Goal: Transaction & Acquisition: Purchase product/service

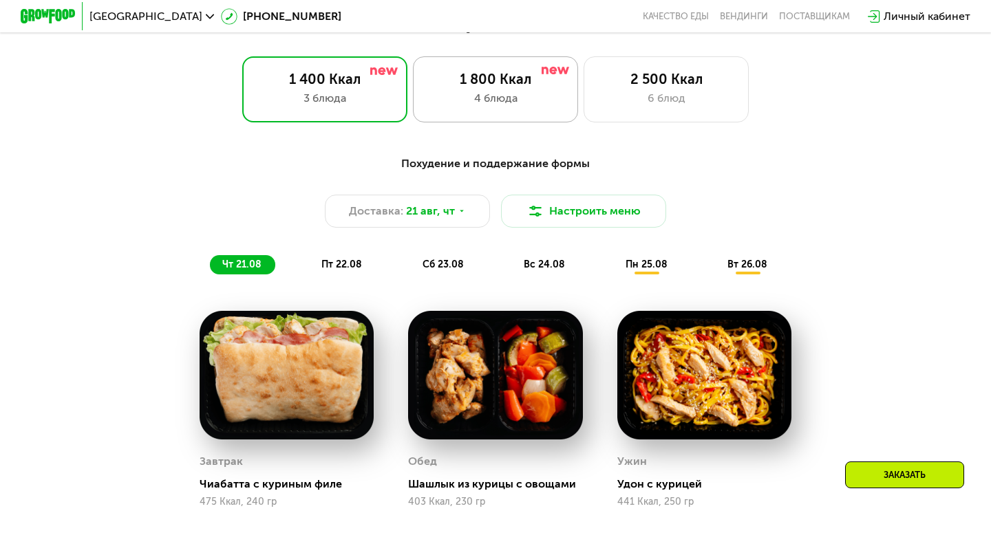
scroll to position [612, 0]
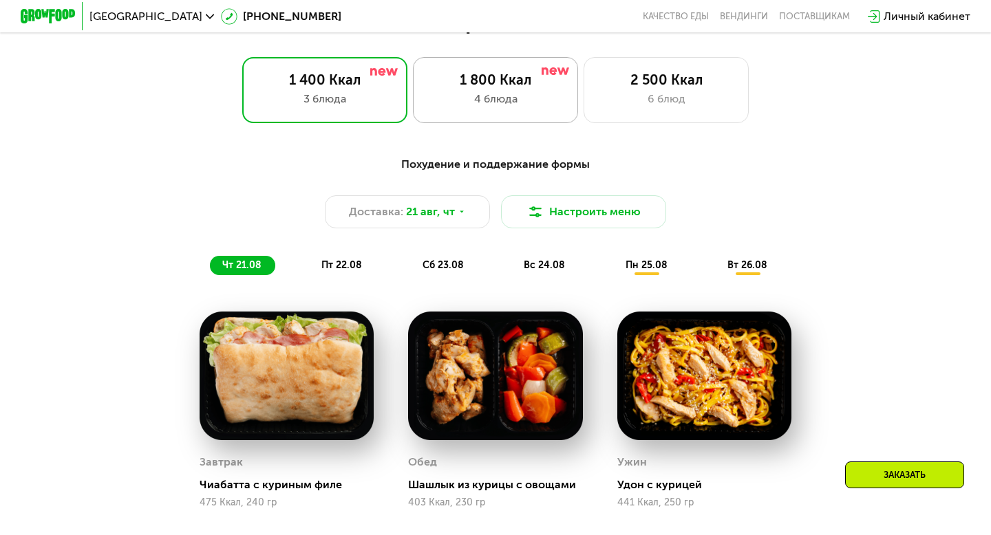
click at [536, 100] on div "4 блюда" at bounding box center [495, 99] width 136 height 17
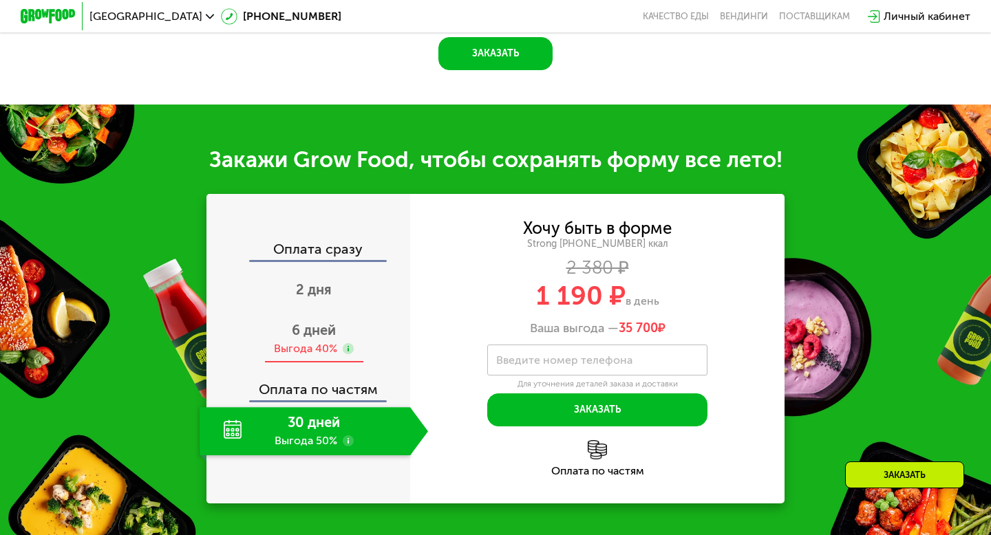
scroll to position [1350, 0]
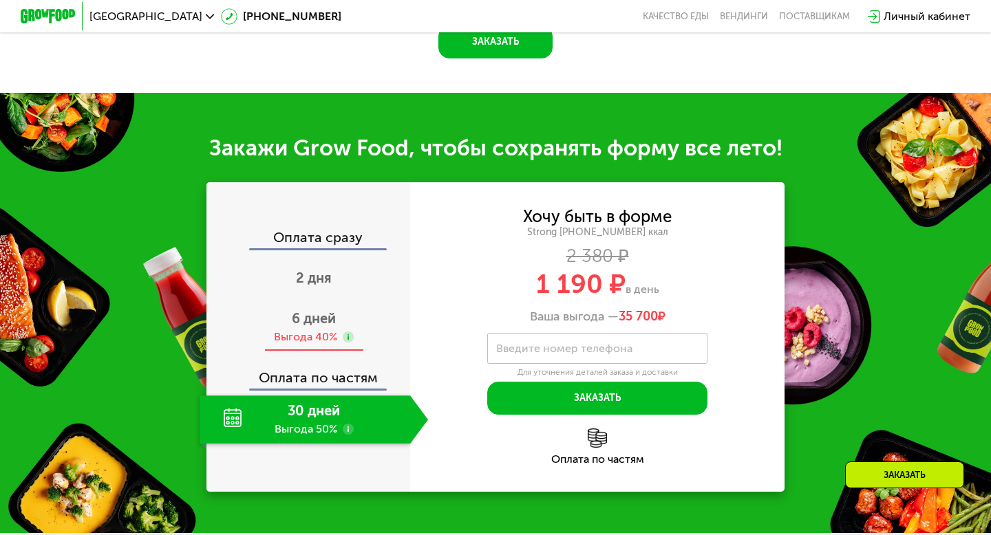
click at [306, 328] on div "6 дней Выгода 40%" at bounding box center [314, 328] width 228 height 48
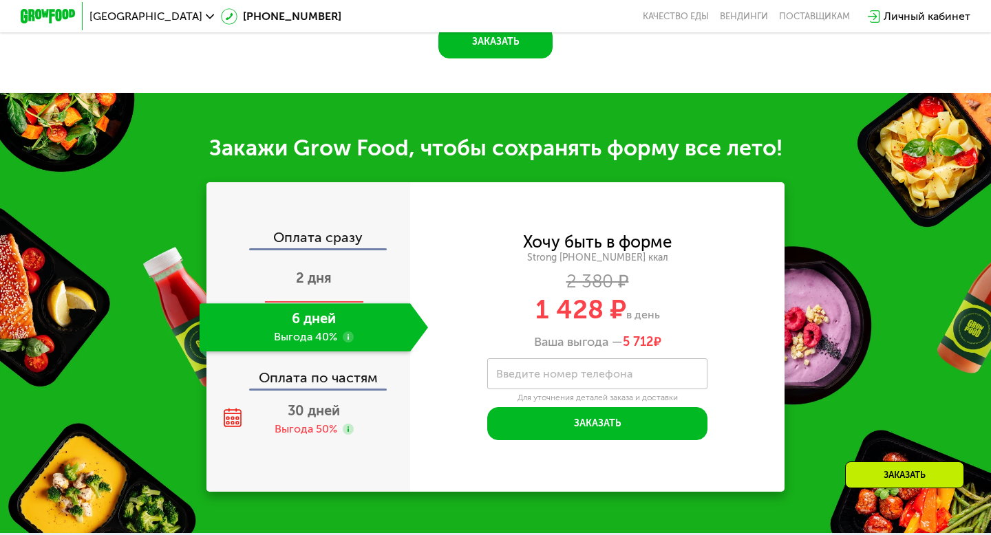
click at [334, 281] on div "2 дня" at bounding box center [314, 279] width 228 height 48
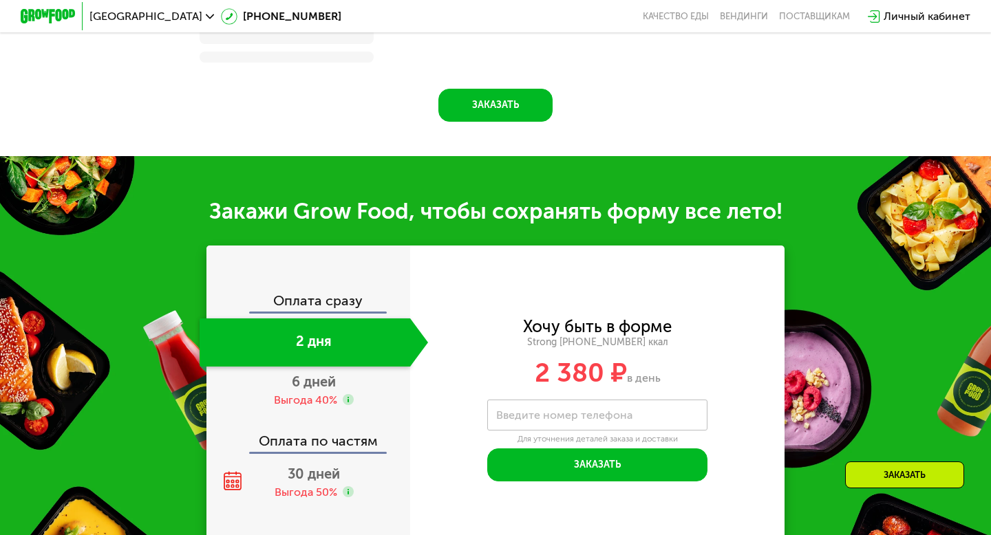
scroll to position [1412, 0]
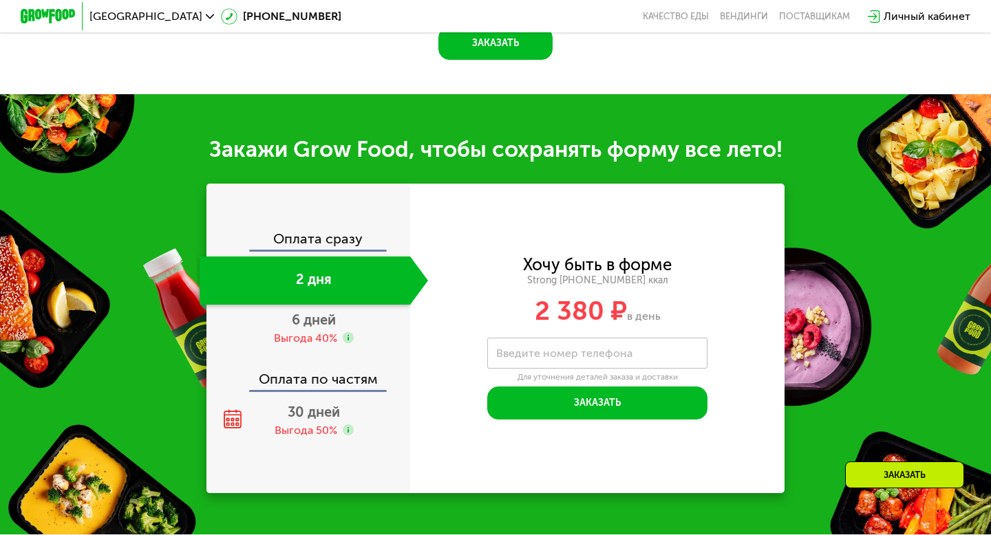
click at [328, 241] on div "Оплата сразу" at bounding box center [309, 241] width 202 height 18
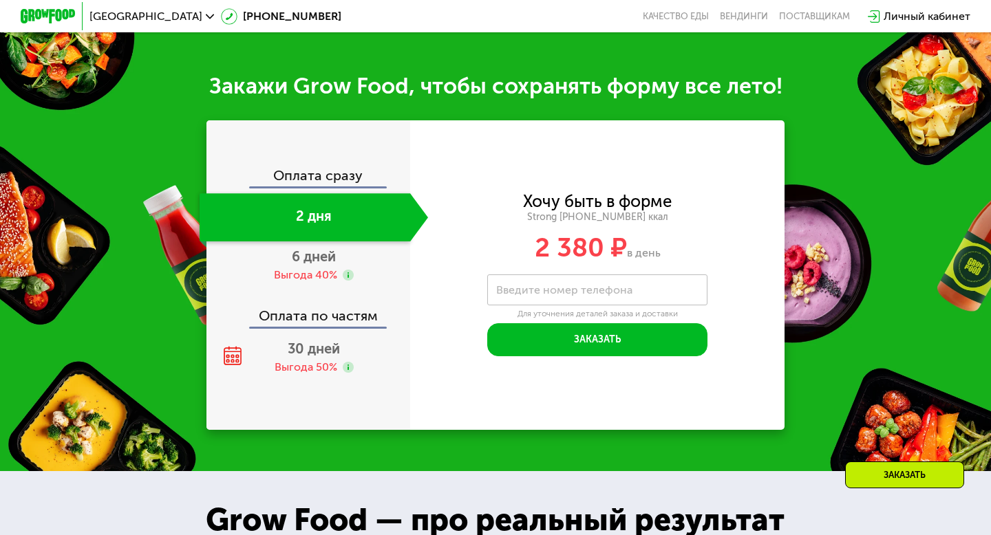
scroll to position [1350, 0]
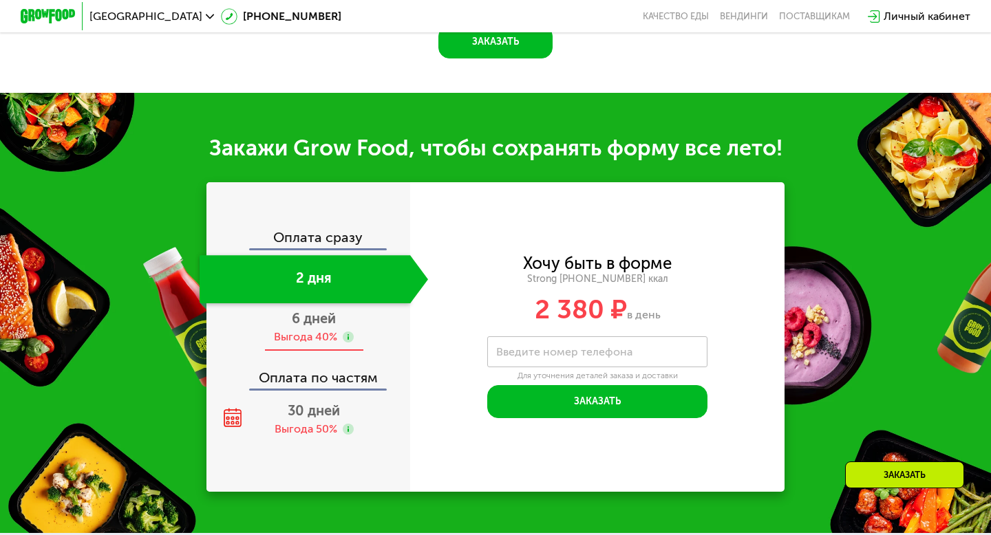
click at [321, 333] on div "Выгода 40%" at bounding box center [305, 337] width 63 height 15
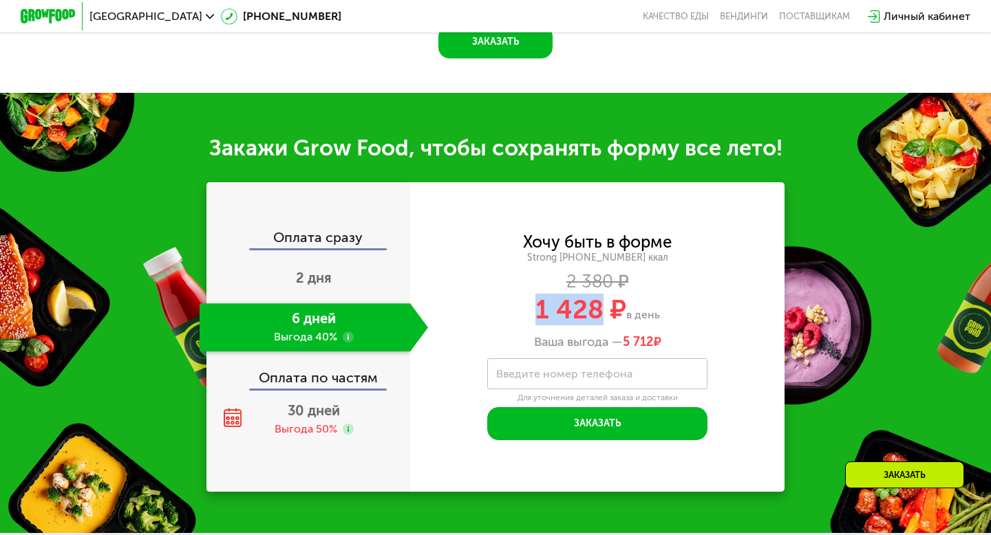
drag, startPoint x: 535, startPoint y: 313, endPoint x: 599, endPoint y: 312, distance: 63.3
click at [599, 312] on span "1 428 ₽" at bounding box center [580, 310] width 91 height 32
click at [314, 419] on div "30 дней Выгода 50%" at bounding box center [314, 420] width 228 height 48
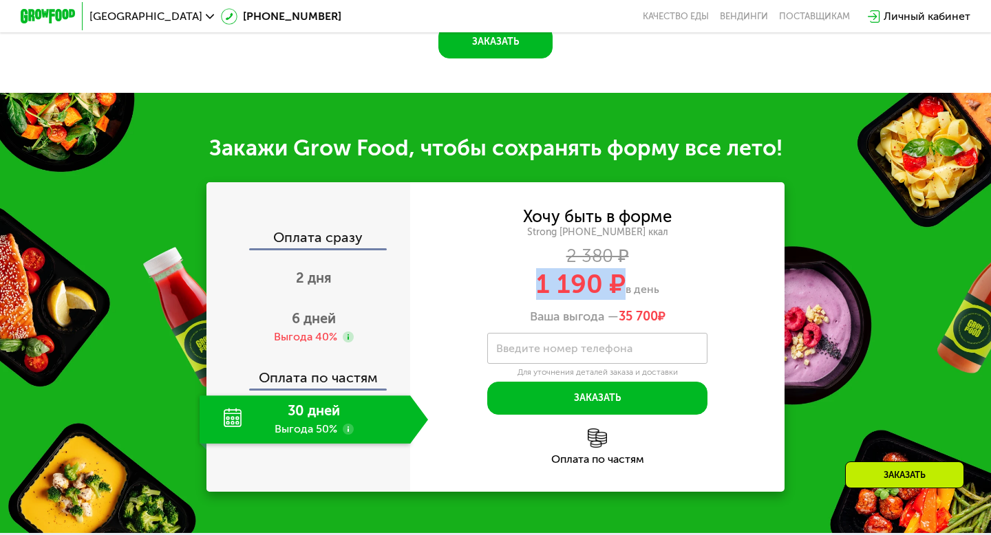
drag, startPoint x: 511, startPoint y: 289, endPoint x: 621, endPoint y: 290, distance: 110.1
click at [621, 290] on div "1 190 ₽ в день" at bounding box center [597, 284] width 374 height 26
click at [304, 304] on div "6 дней Выгода 40%" at bounding box center [314, 328] width 228 height 48
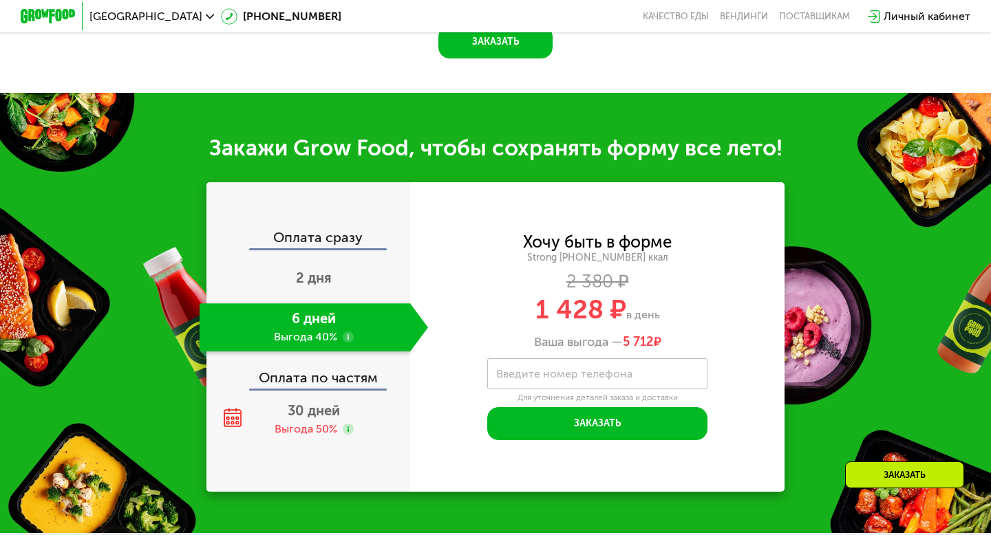
click at [335, 372] on div "Оплата по частям" at bounding box center [309, 373] width 202 height 32
drag, startPoint x: 533, startPoint y: 307, endPoint x: 617, endPoint y: 307, distance: 83.3
click at [617, 307] on div "1 428 ₽ в день" at bounding box center [597, 310] width 374 height 26
click at [307, 279] on span "2 дня" at bounding box center [314, 278] width 36 height 17
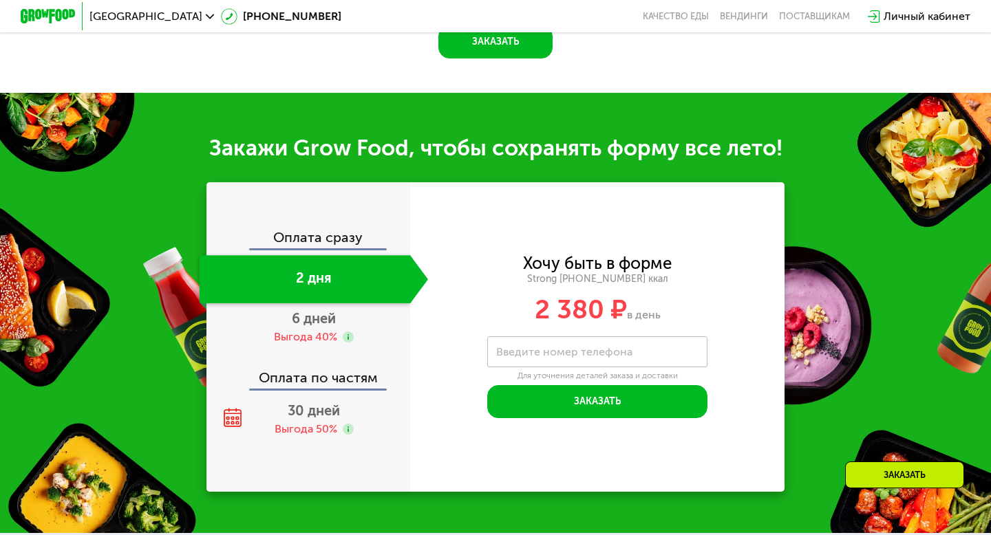
click at [312, 235] on div "Оплата сразу" at bounding box center [309, 240] width 202 height 18
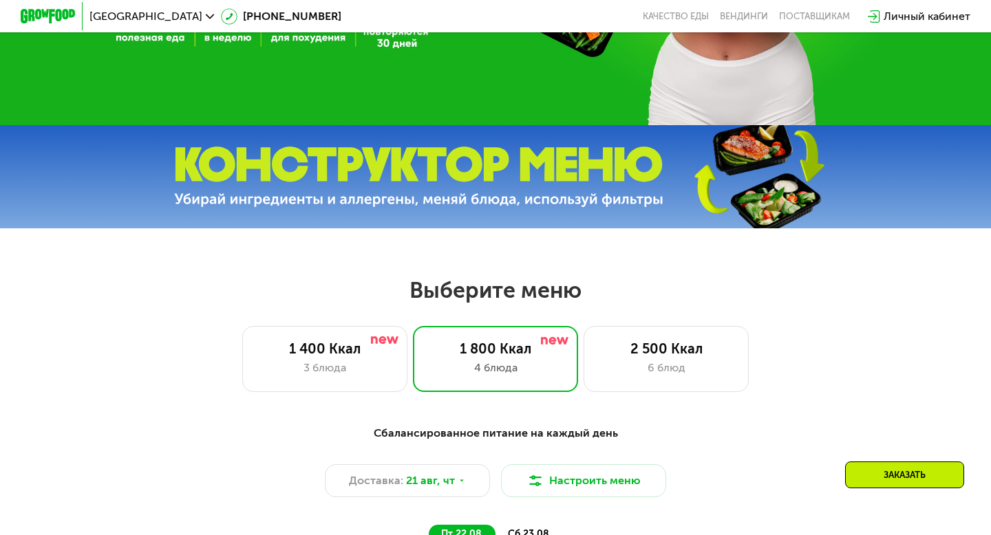
scroll to position [237, 0]
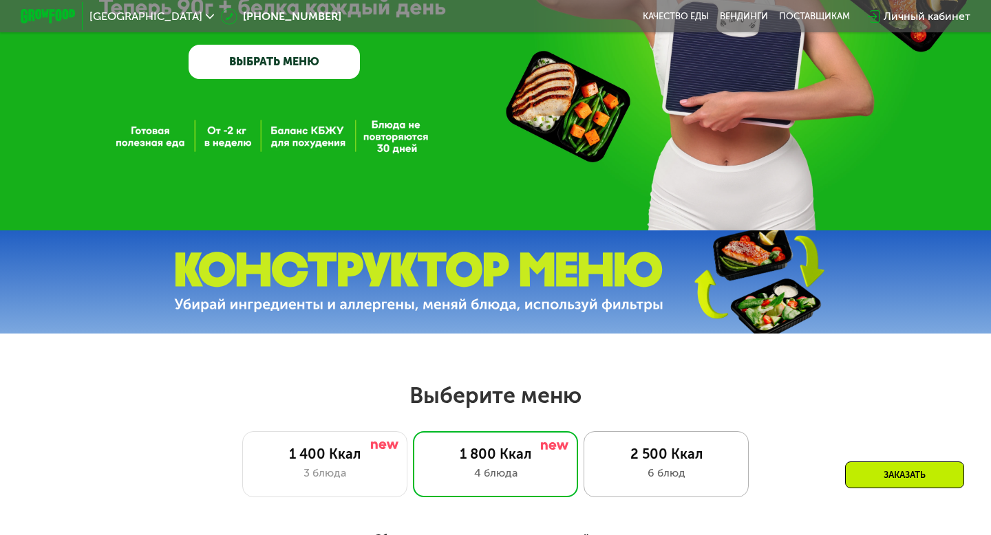
click at [615, 460] on div "2 500 Ккал" at bounding box center [666, 454] width 136 height 17
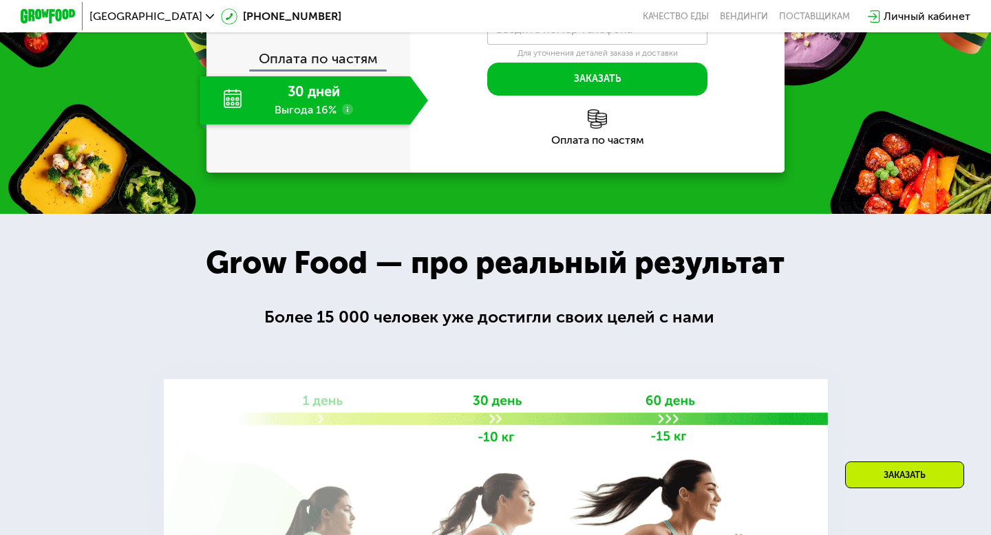
scroll to position [1589, 0]
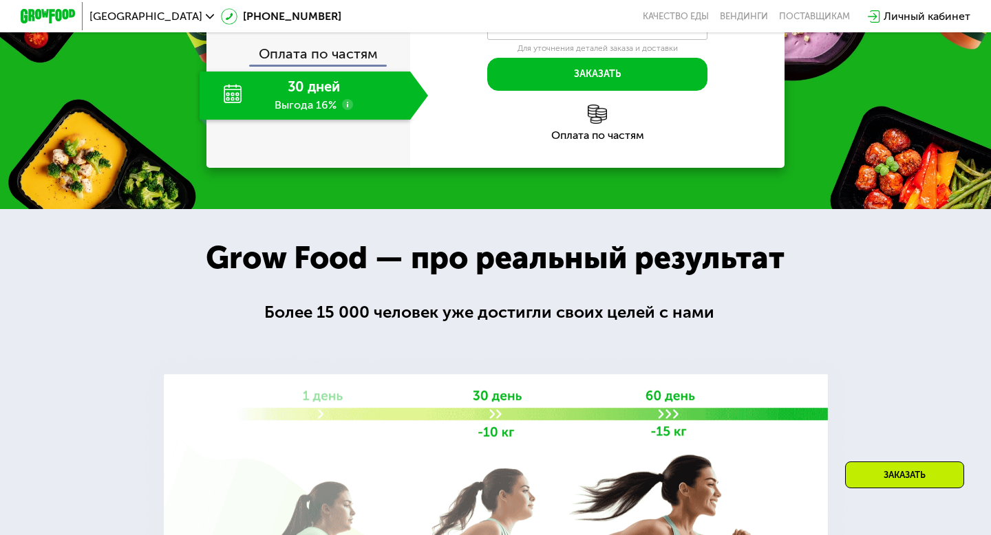
click at [315, 21] on div "Выгода 8%" at bounding box center [305, 13] width 56 height 15
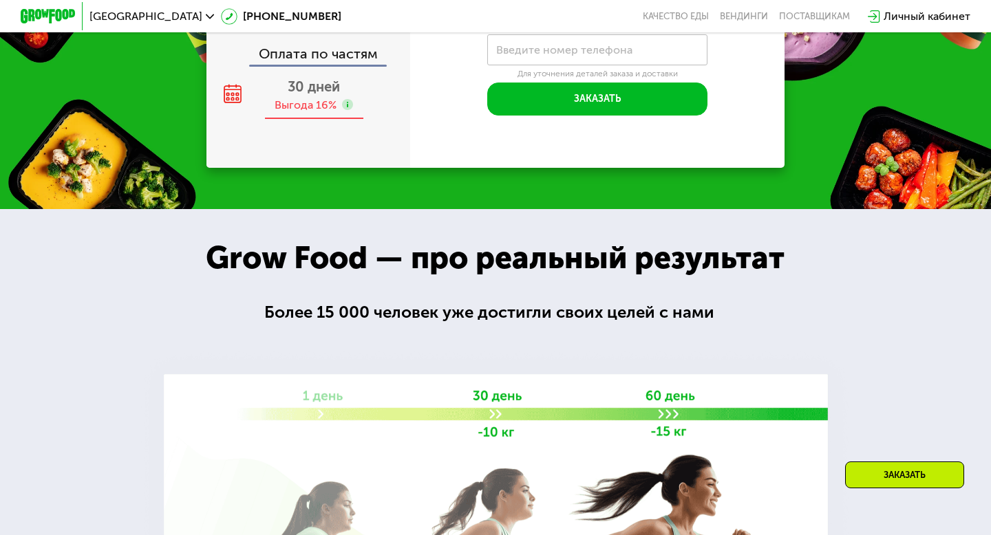
click at [313, 120] on div "30 дней Выгода 16%" at bounding box center [314, 96] width 228 height 48
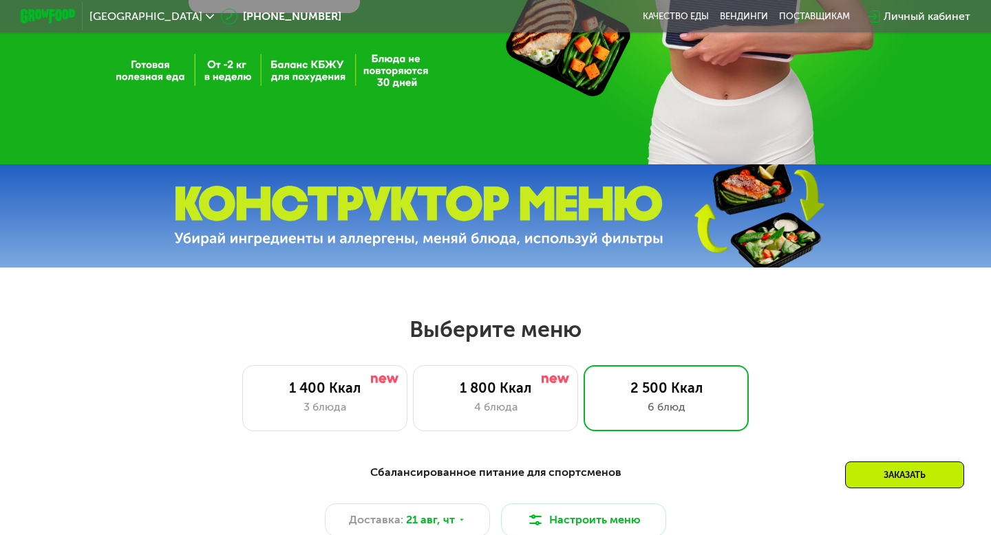
scroll to position [363, 0]
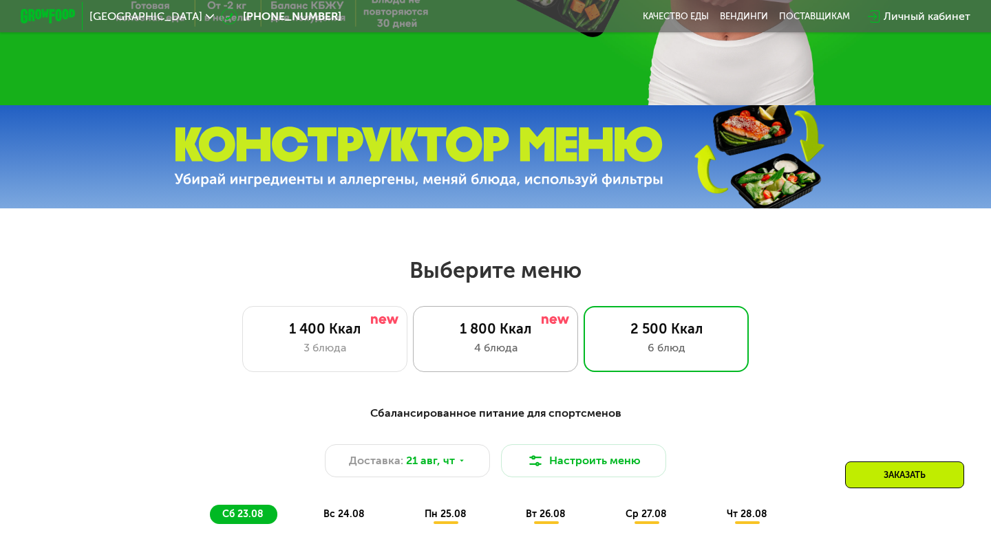
click at [584, 317] on div "1 800 Ккал 4 блюда" at bounding box center [666, 339] width 165 height 66
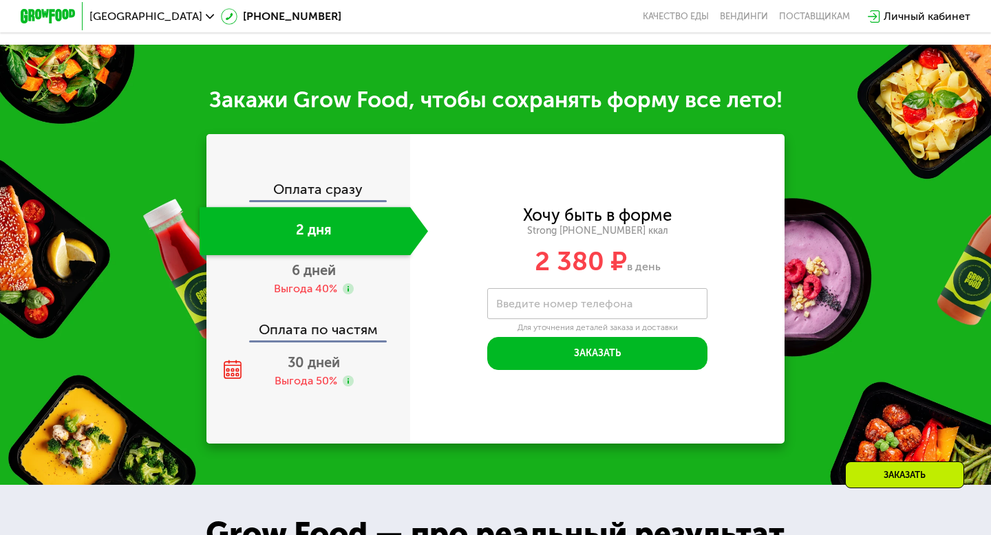
scroll to position [1370, 0]
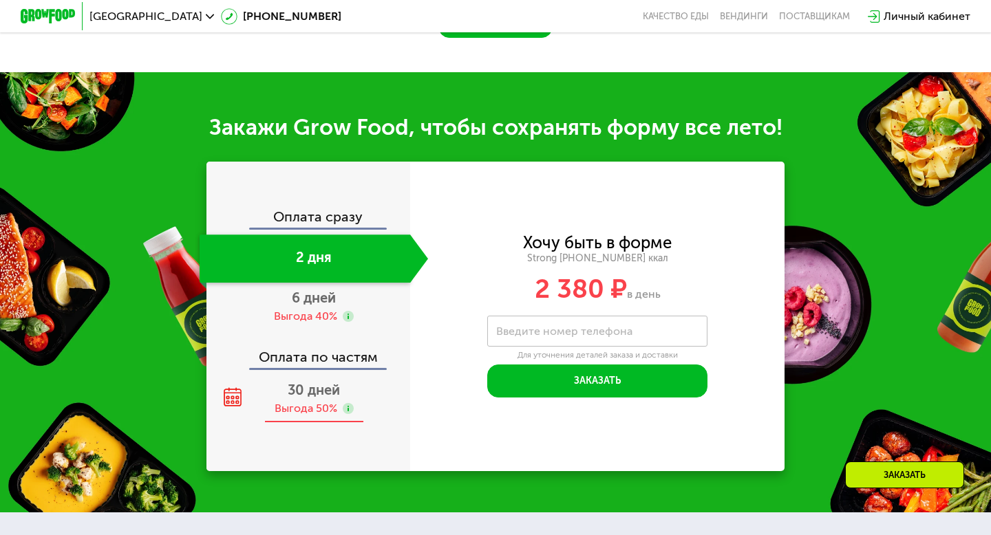
click at [301, 392] on span "30 дней" at bounding box center [314, 390] width 52 height 17
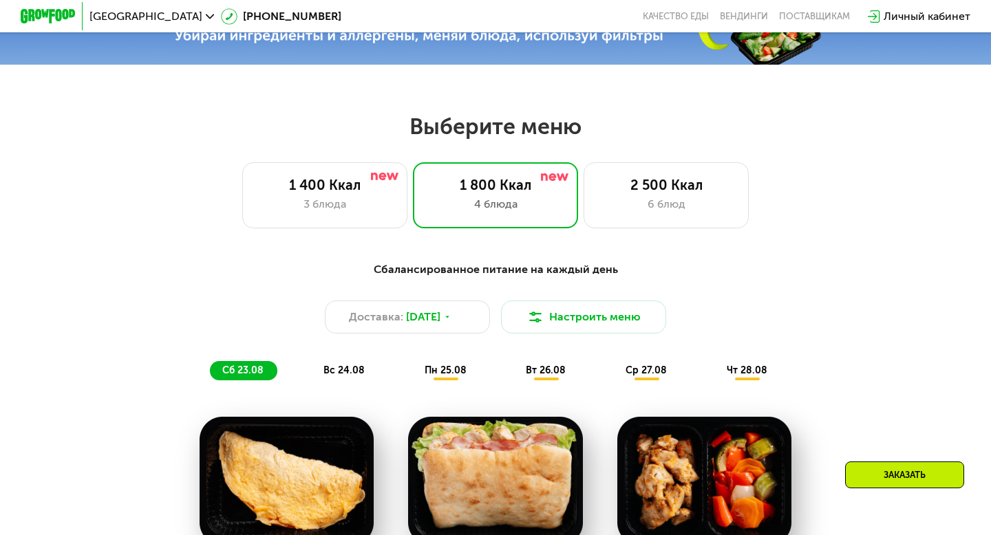
scroll to position [515, 0]
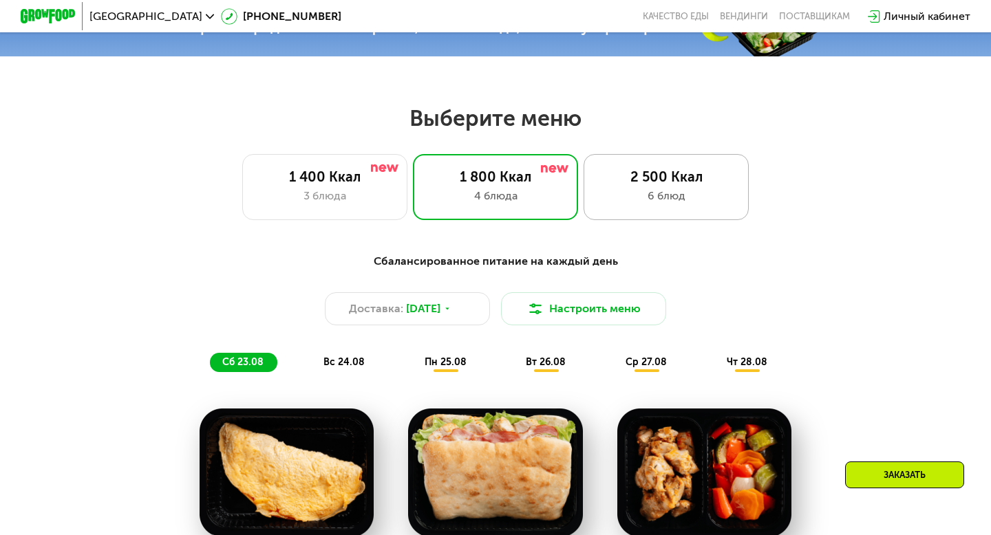
click at [699, 187] on div "2 500 Ккал 6 блюд" at bounding box center [666, 187] width 165 height 66
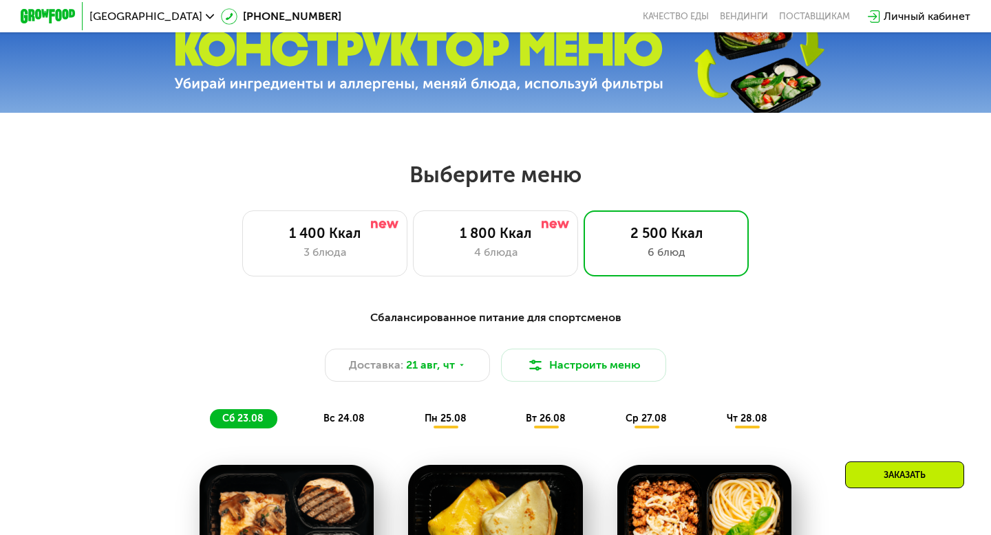
scroll to position [432, 0]
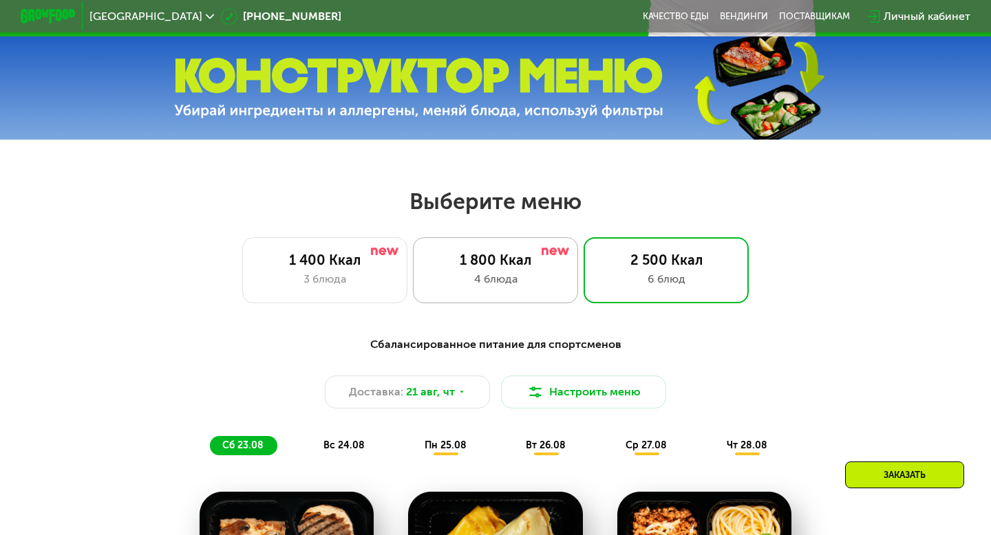
click at [511, 253] on div "1 800 Ккал" at bounding box center [495, 260] width 136 height 17
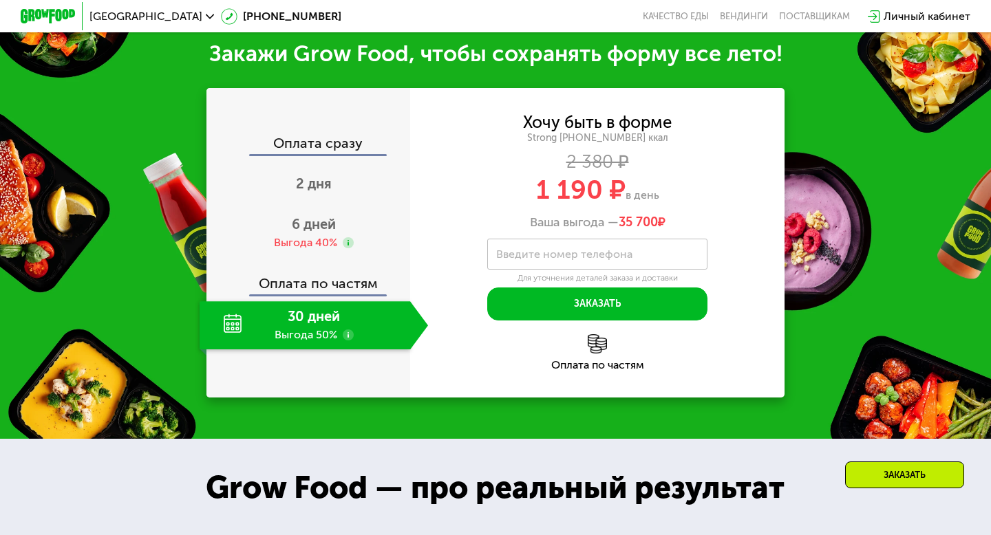
scroll to position [1334, 0]
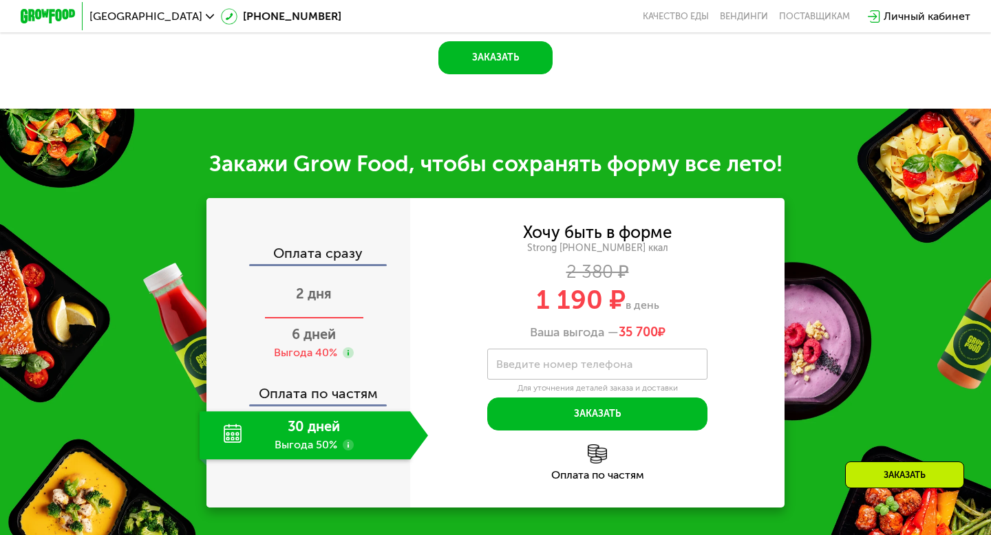
click at [292, 302] on div "2 дня" at bounding box center [314, 295] width 228 height 48
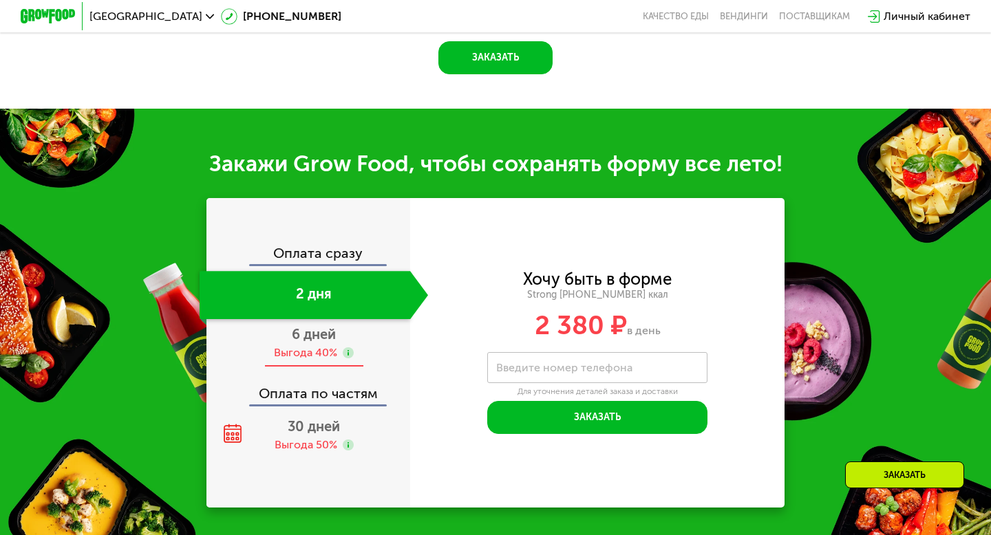
click at [304, 352] on div "Выгода 40%" at bounding box center [305, 353] width 63 height 15
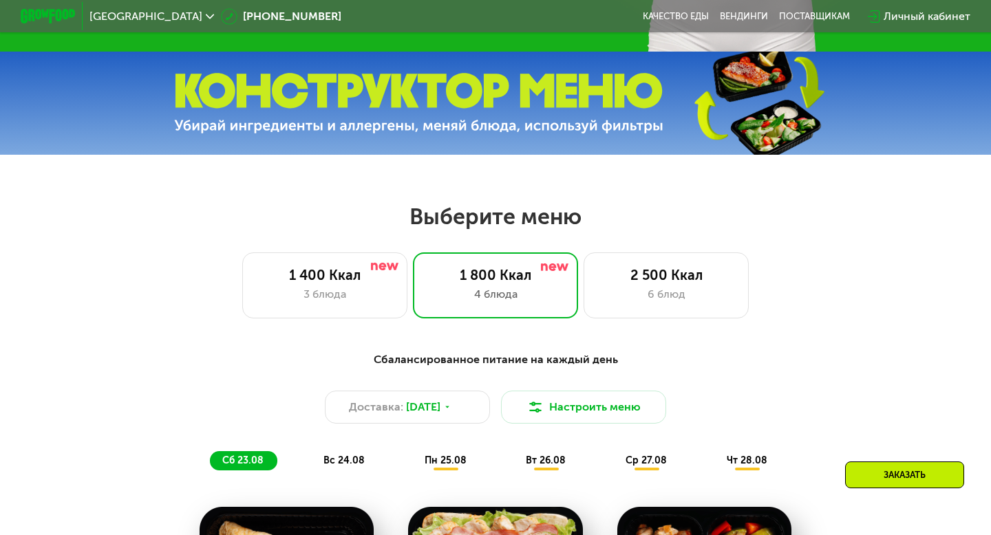
scroll to position [365, 0]
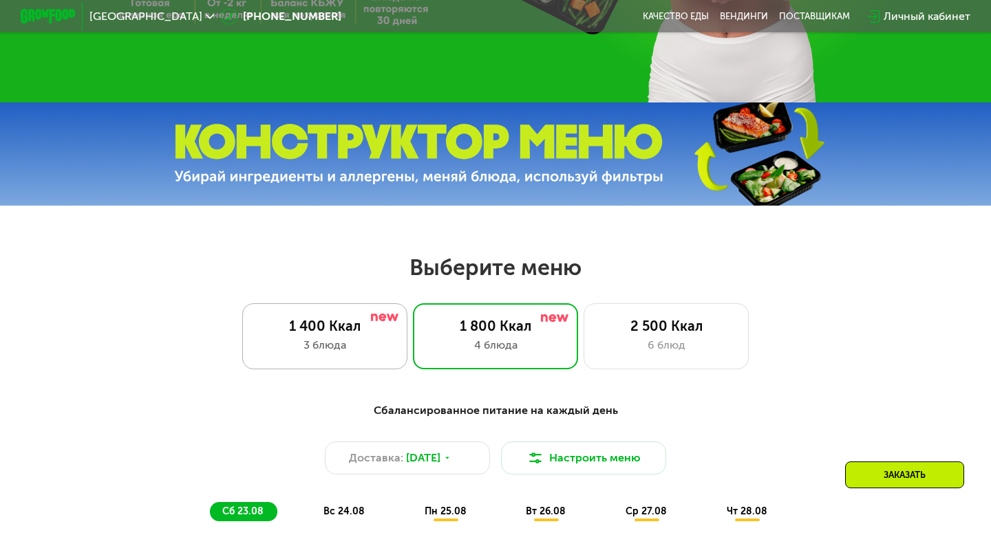
click at [343, 337] on div "3 блюда" at bounding box center [325, 345] width 136 height 17
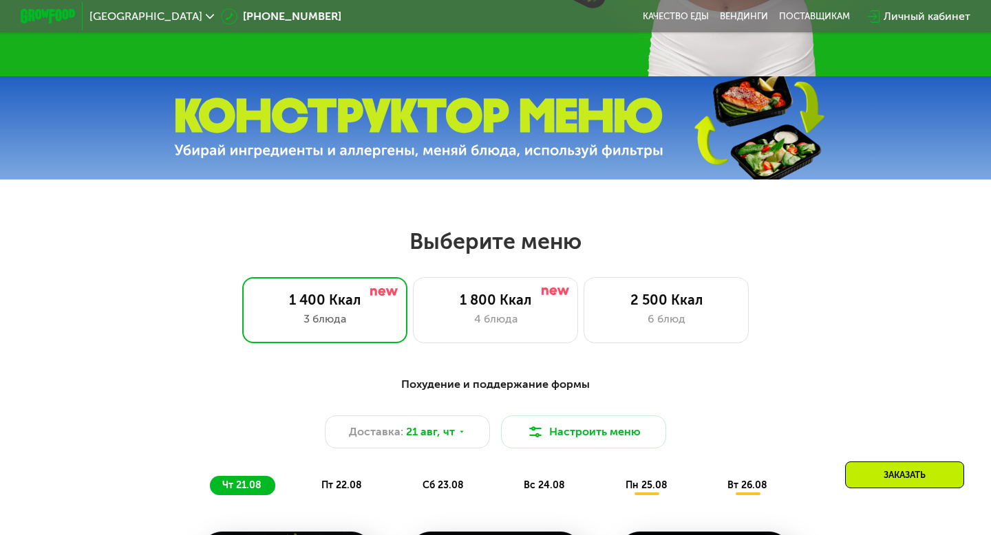
scroll to position [403, 0]
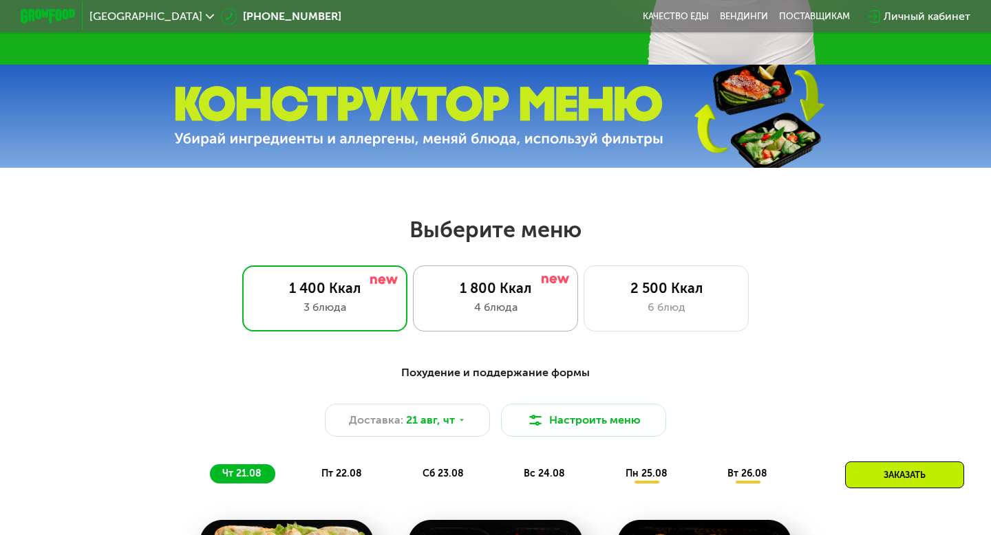
click at [487, 286] on div "1 800 Ккал" at bounding box center [495, 288] width 136 height 17
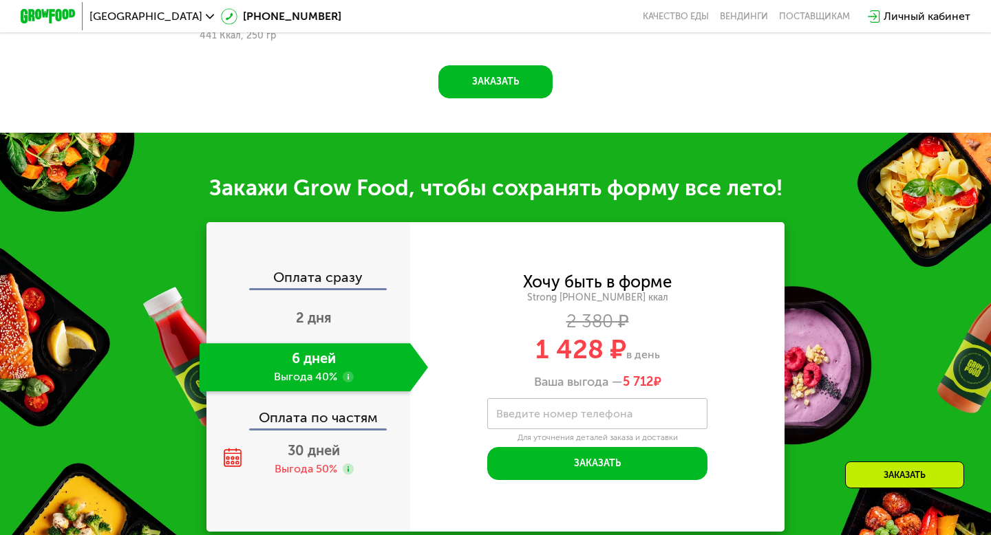
scroll to position [1329, 0]
